Goal: Check status: Check status

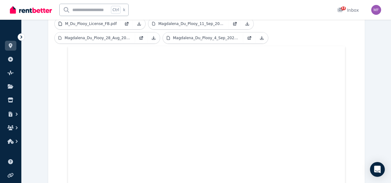
scroll to position [245, 0]
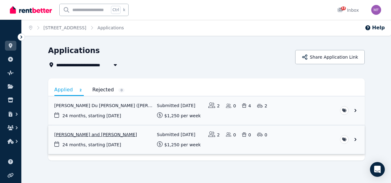
click at [276, 136] on link "View application: Rocchina Rossi and Shaun Jacobsen" at bounding box center [206, 139] width 316 height 29
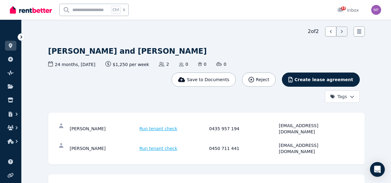
scroll to position [16, 0]
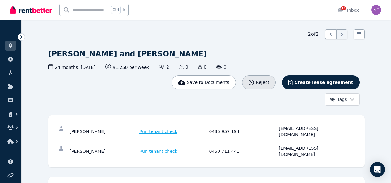
click at [254, 80] on icon "button" at bounding box center [251, 83] width 6 height 6
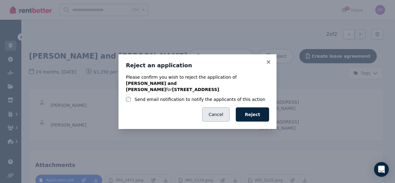
click at [219, 117] on button "Cancel" at bounding box center [215, 114] width 27 height 14
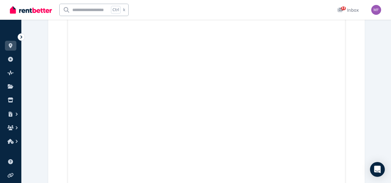
scroll to position [11398, 0]
click at [11, 45] on icon at bounding box center [10, 45] width 6 height 5
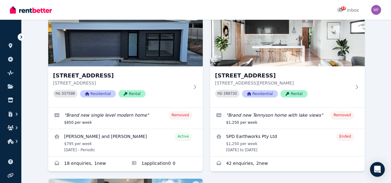
scroll to position [402, 0]
